Goal: Find contact information: Obtain details needed to contact an individual or organization

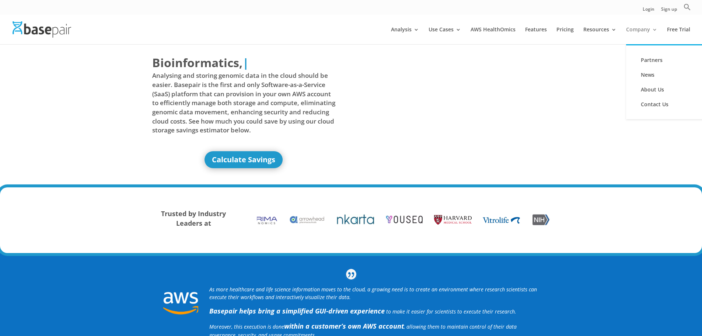
click at [638, 30] on link "Company" at bounding box center [641, 35] width 31 height 17
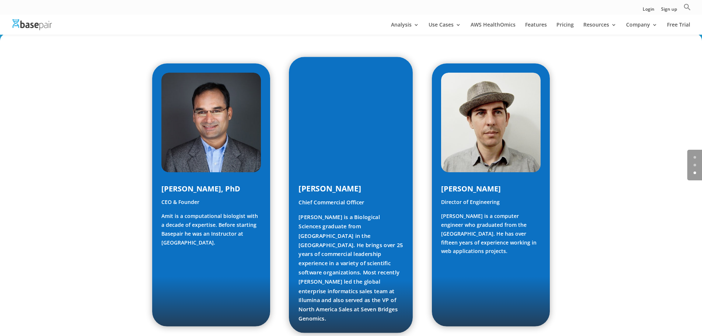
scroll to position [336, 0]
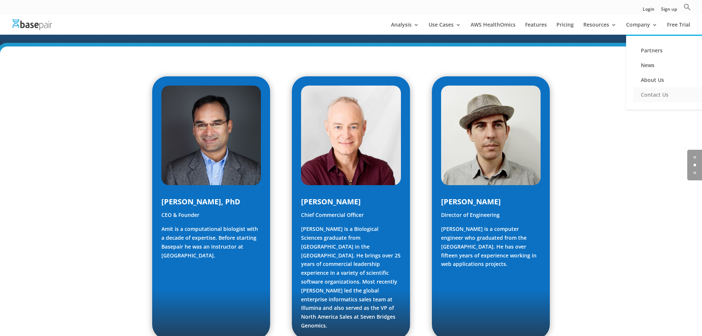
click at [652, 95] on link "Contact Us" at bounding box center [671, 94] width 74 height 15
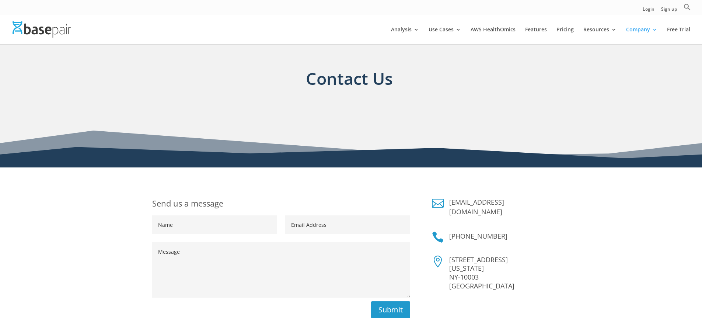
click at [26, 72] on section "Contact Us" at bounding box center [351, 105] width 702 height 123
click at [30, 231] on div "Send us a message Name Email Address Message Submit  sales@basepairtech.com  …" at bounding box center [351, 296] width 702 height 258
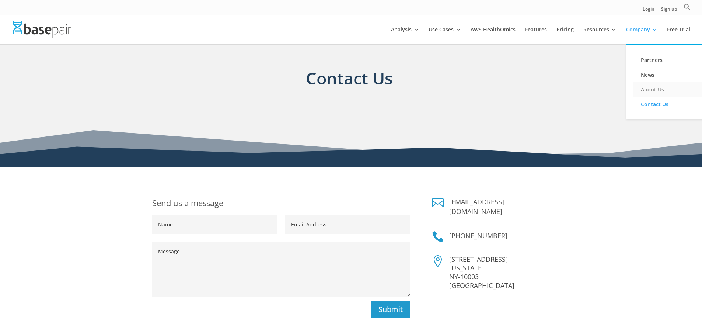
click at [652, 90] on link "About Us" at bounding box center [671, 89] width 74 height 15
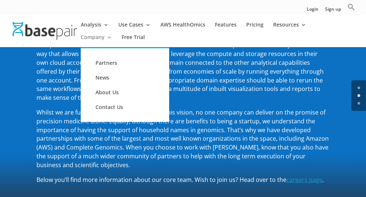
scroll to position [184, 0]
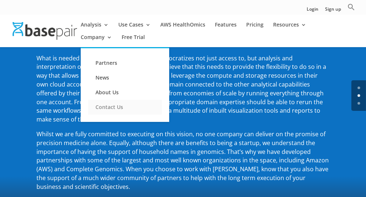
click at [162, 100] on link "Contact Us" at bounding box center [125, 107] width 74 height 15
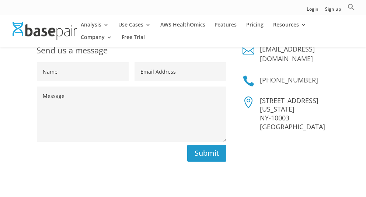
scroll to position [126, 0]
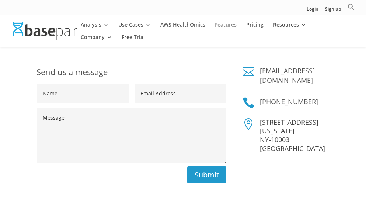
click at [228, 25] on link "Features" at bounding box center [226, 28] width 22 height 13
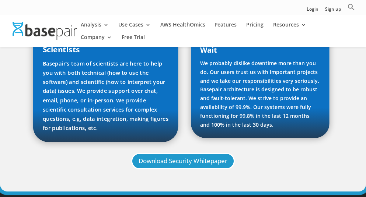
scroll to position [725, 0]
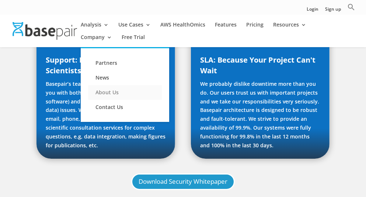
click at [162, 85] on link "About Us" at bounding box center [125, 92] width 74 height 15
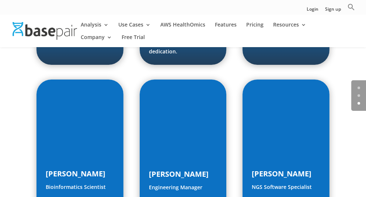
scroll to position [1013, 0]
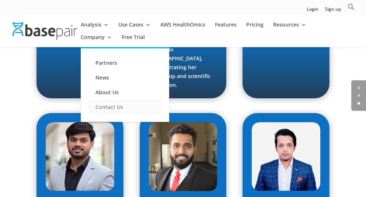
click at [162, 100] on link "Contact Us" at bounding box center [125, 107] width 74 height 15
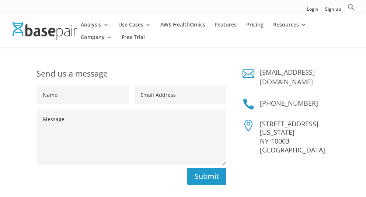
scroll to position [108, 0]
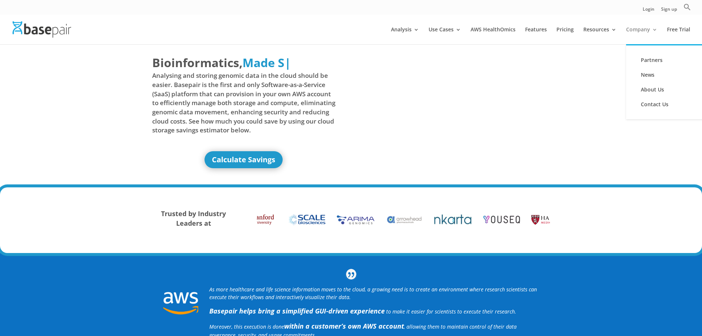
click at [645, 30] on link "Company" at bounding box center [641, 35] width 31 height 17
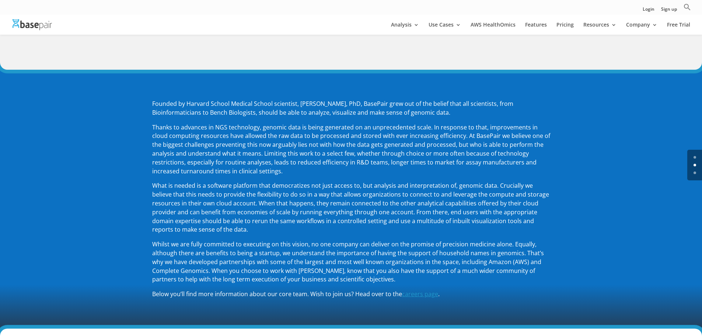
scroll to position [37, 0]
